Goal: Navigation & Orientation: Find specific page/section

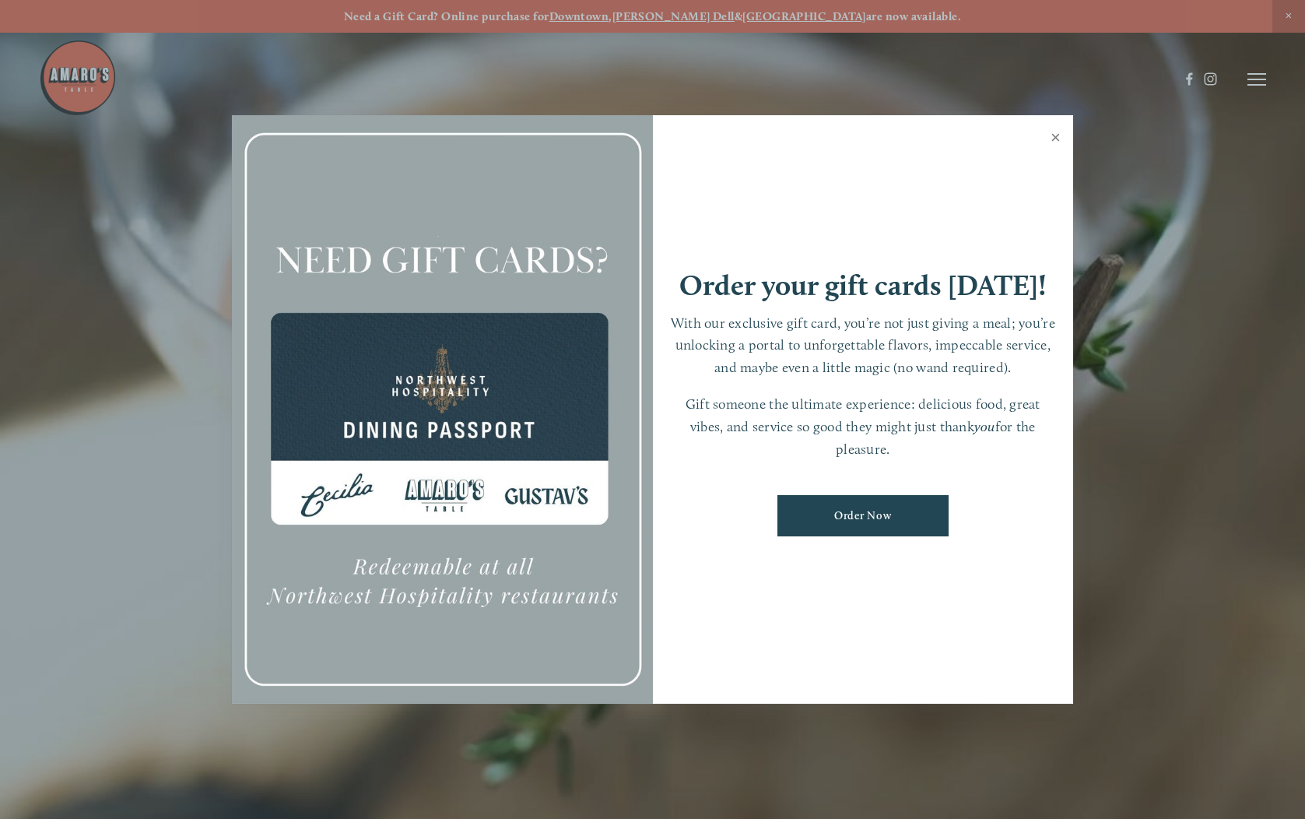
click at [1057, 136] on link "Close" at bounding box center [1055, 139] width 30 height 44
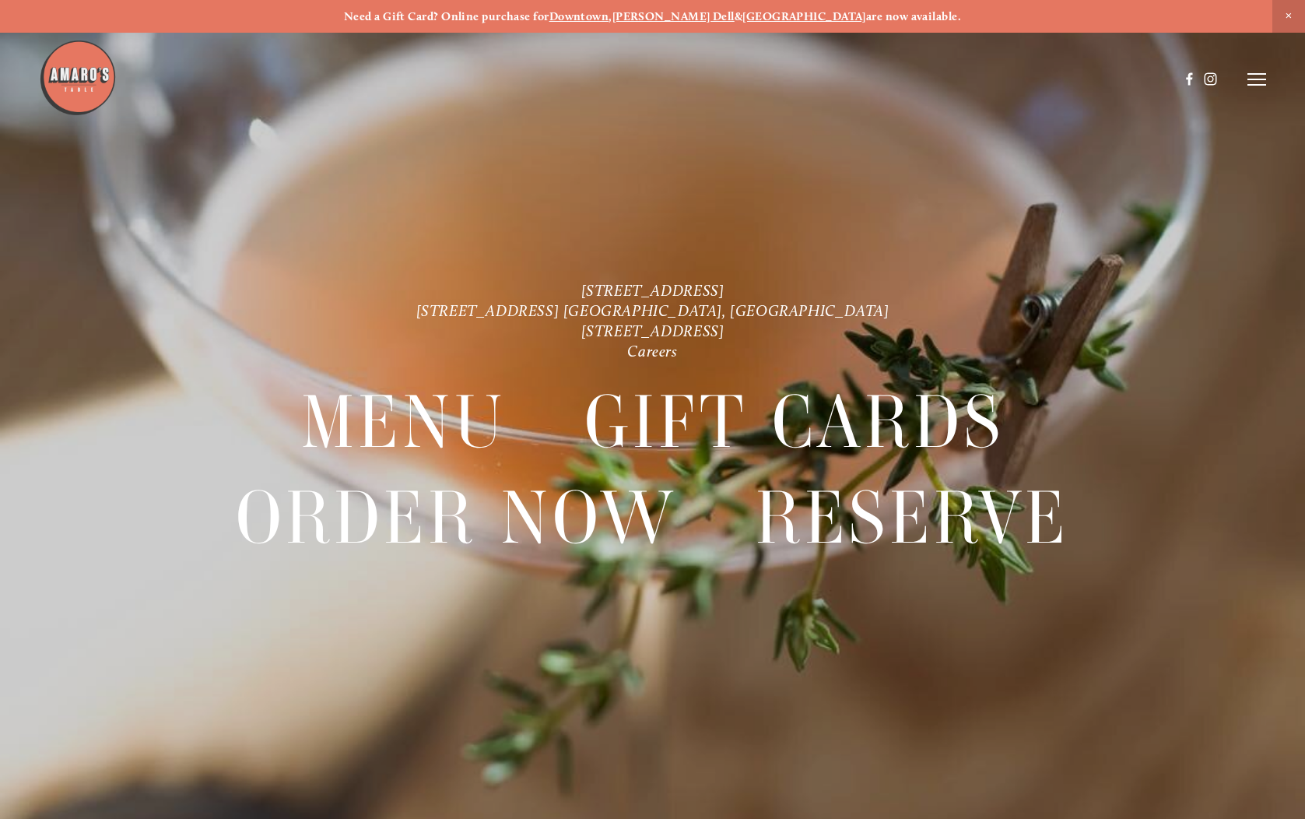
click at [1260, 79] on icon at bounding box center [1256, 79] width 19 height 14
click at [966, 76] on span "Menu" at bounding box center [969, 78] width 29 height 13
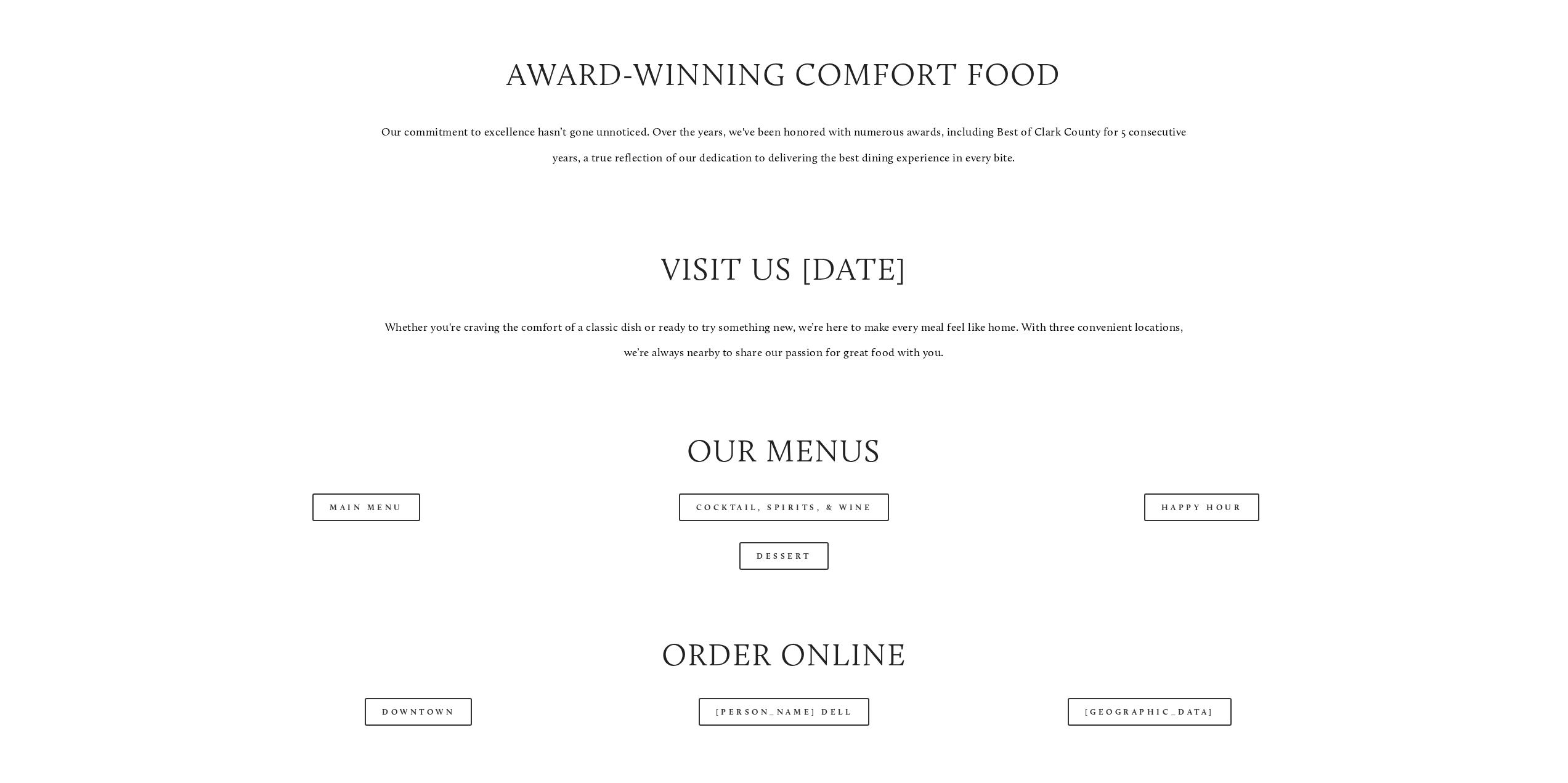
scroll to position [1417, 0]
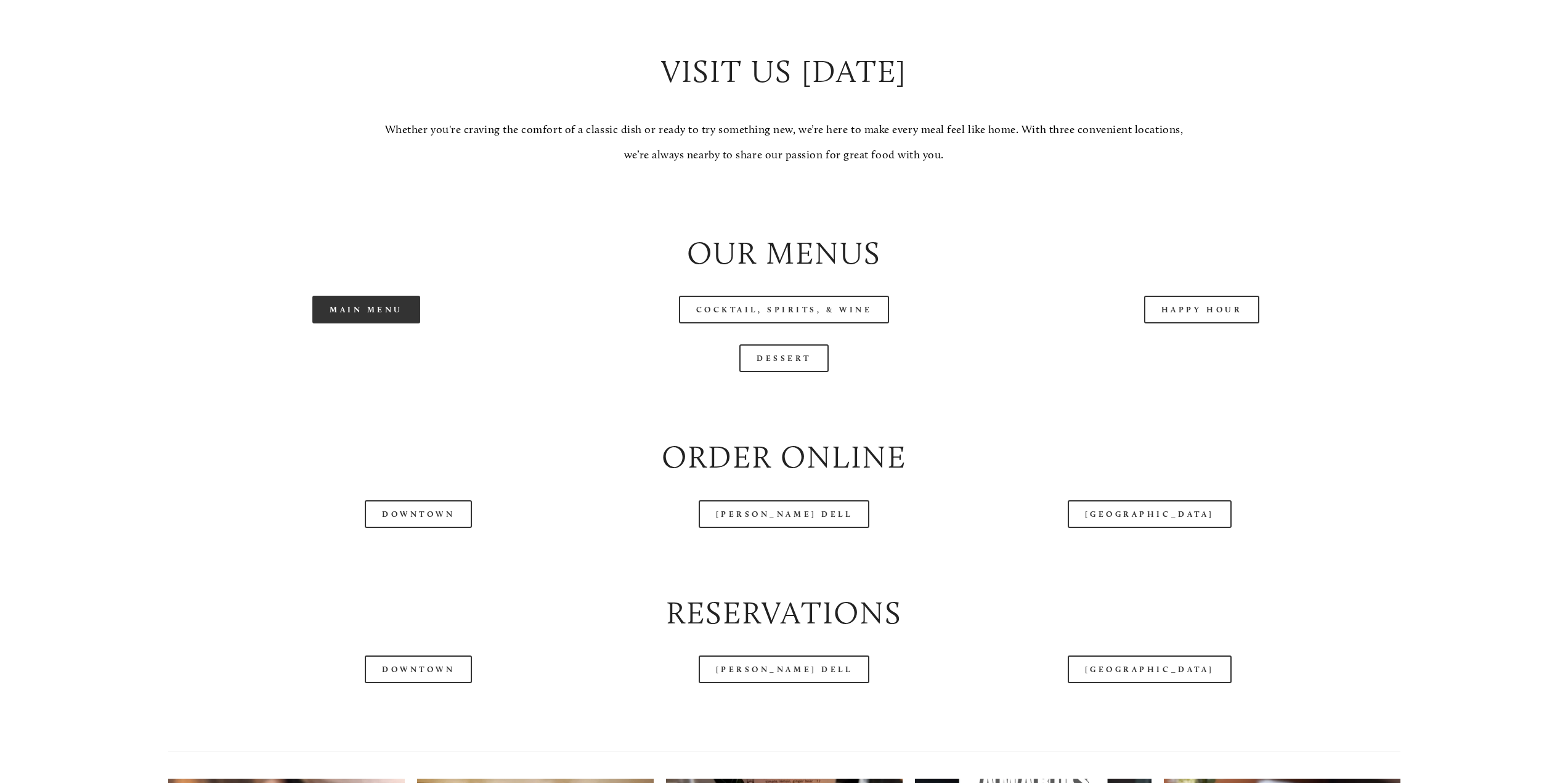
click at [329, 321] on link "Main Menu" at bounding box center [366, 309] width 108 height 28
click at [434, 516] on link "Downtown" at bounding box center [418, 514] width 107 height 28
click at [428, 515] on link "Downtown" at bounding box center [418, 514] width 107 height 28
